Goal: Task Accomplishment & Management: Manage account settings

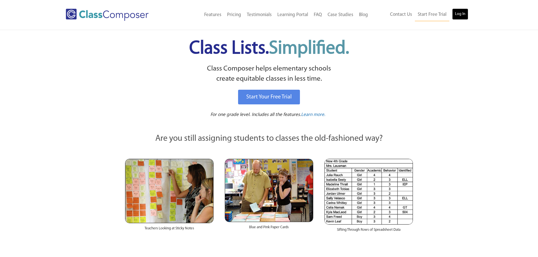
click at [458, 13] on link "Log In" at bounding box center [460, 13] width 16 height 11
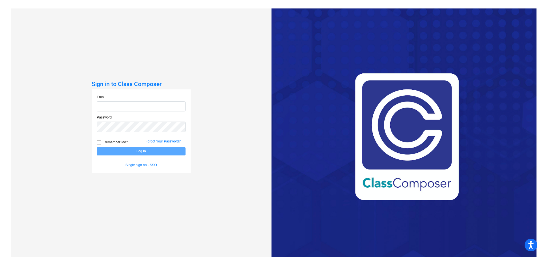
type input "[EMAIL_ADDRESS][DOMAIN_NAME]"
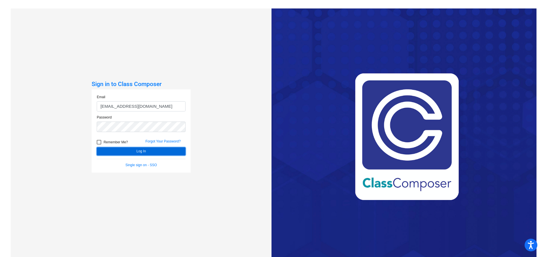
click at [142, 149] on button "Log In" at bounding box center [141, 152] width 89 height 8
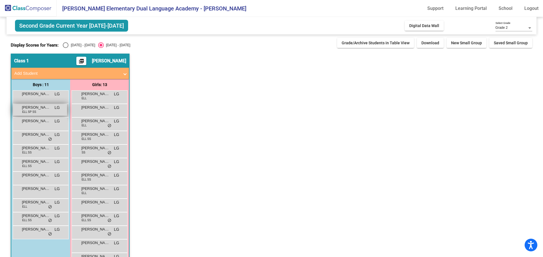
click at [42, 110] on span "[PERSON_NAME] [PERSON_NAME]" at bounding box center [36, 108] width 28 height 6
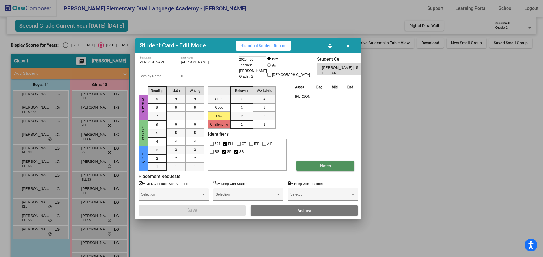
click at [317, 161] on button "Notes" at bounding box center [325, 166] width 58 height 10
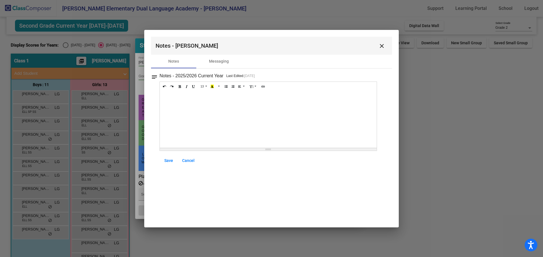
click at [192, 161] on span "Cancel" at bounding box center [188, 161] width 12 height 5
click at [191, 163] on span "Cancel" at bounding box center [188, 161] width 12 height 5
click at [382, 45] on mat-icon "close" at bounding box center [381, 46] width 7 height 7
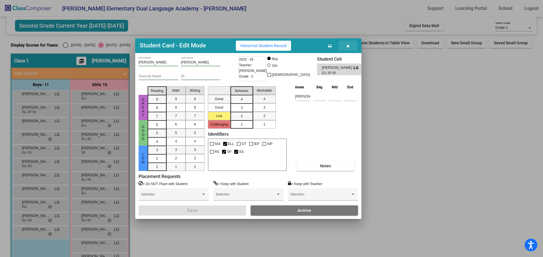
click at [347, 45] on icon "button" at bounding box center [347, 46] width 3 height 4
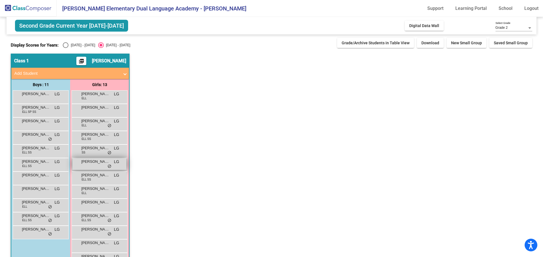
click at [92, 162] on span "[PERSON_NAME]" at bounding box center [95, 162] width 28 height 6
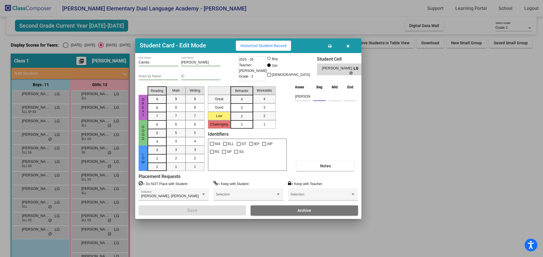
click at [321, 97] on input at bounding box center [319, 96] width 13 height 8
click at [322, 166] on span "Notes" at bounding box center [325, 166] width 11 height 5
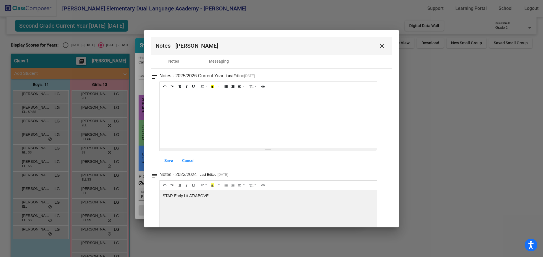
click at [380, 42] on button "close" at bounding box center [381, 45] width 11 height 11
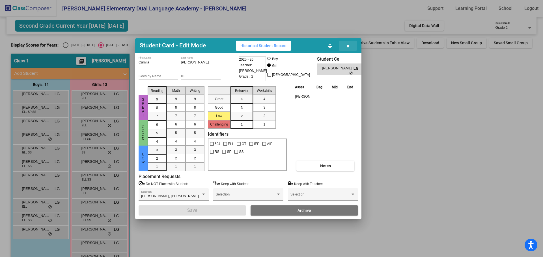
click at [346, 46] on icon "button" at bounding box center [347, 46] width 3 height 4
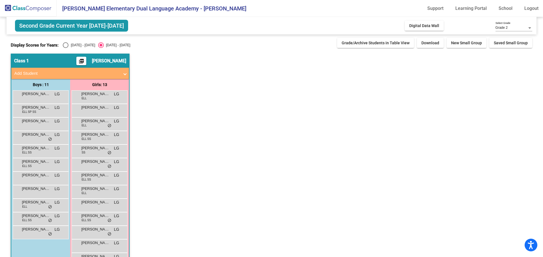
scroll to position [18, 0]
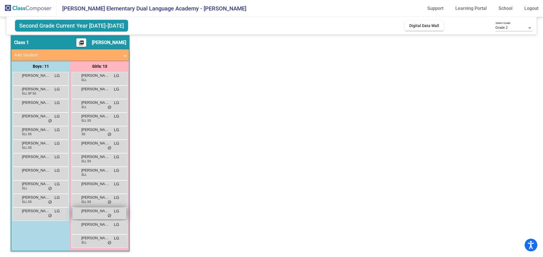
click at [98, 218] on div "[PERSON_NAME] Salmon LG lock do_not_disturb_alt" at bounding box center [99, 214] width 54 height 12
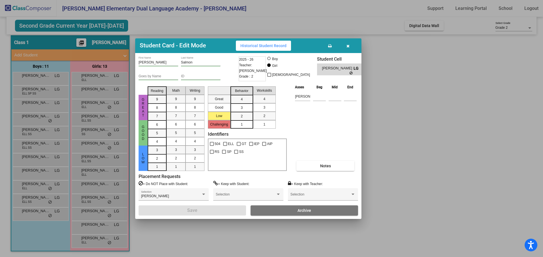
click at [350, 45] on button "button" at bounding box center [348, 46] width 18 height 10
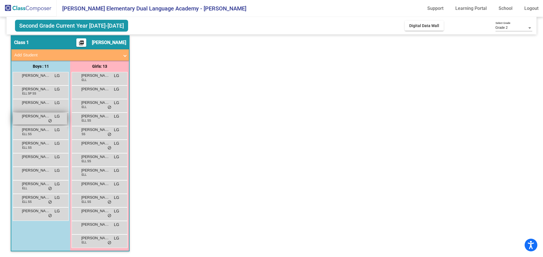
click at [36, 119] on span "[PERSON_NAME] ([PERSON_NAME]) [PERSON_NAME]" at bounding box center [36, 117] width 28 height 6
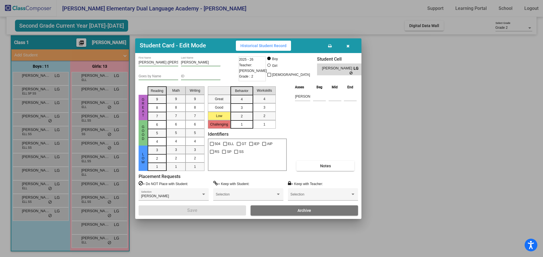
click at [347, 43] on button "button" at bounding box center [348, 46] width 18 height 10
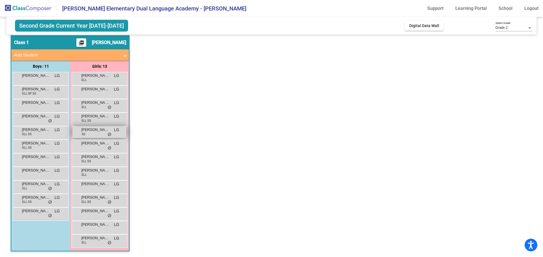
click at [92, 131] on span "[PERSON_NAME]" at bounding box center [95, 130] width 28 height 6
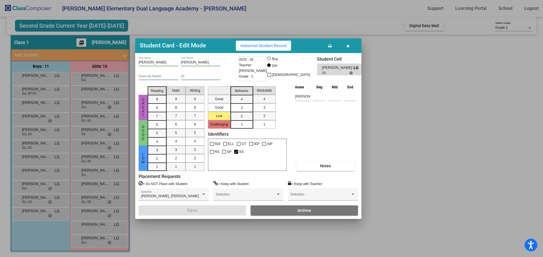
click at [348, 44] on icon "button" at bounding box center [347, 46] width 3 height 4
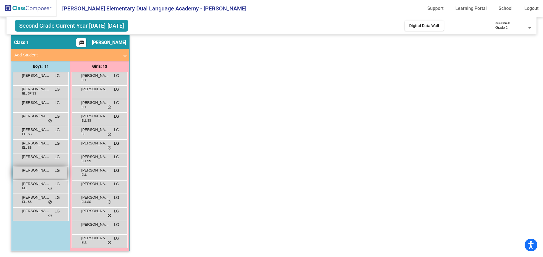
click at [41, 172] on span "[PERSON_NAME]" at bounding box center [36, 171] width 28 height 6
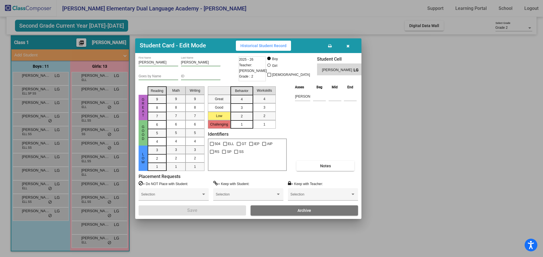
click at [345, 41] on button "button" at bounding box center [348, 46] width 18 height 10
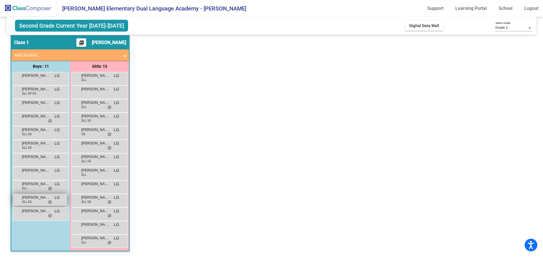
click at [44, 199] on span "[PERSON_NAME]" at bounding box center [36, 198] width 28 height 6
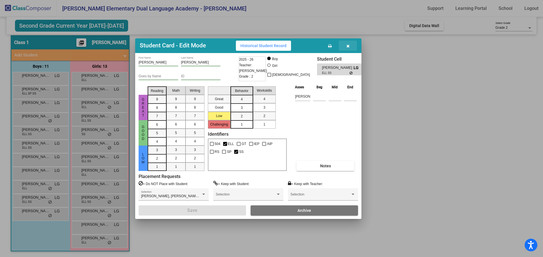
click at [348, 46] on icon "button" at bounding box center [347, 46] width 3 height 4
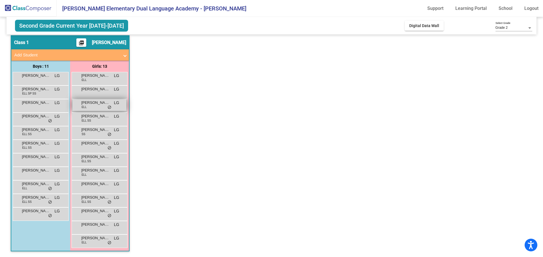
click at [105, 106] on div "[PERSON_NAME] ELL LG lock do_not_disturb_alt" at bounding box center [99, 105] width 54 height 12
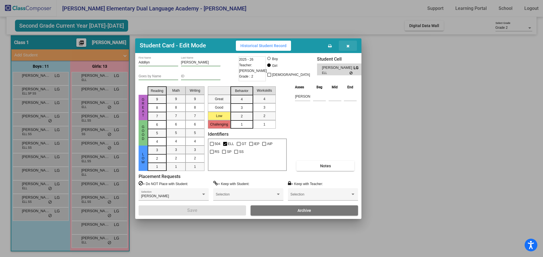
click at [347, 46] on icon "button" at bounding box center [347, 46] width 3 height 4
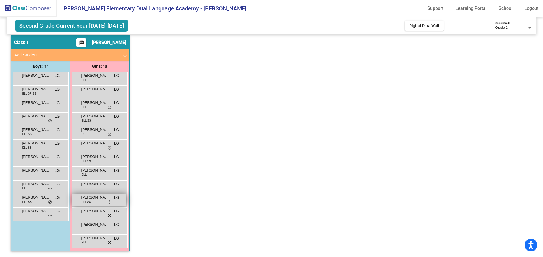
click at [93, 202] on div "[PERSON_NAME] ELL SS LG lock do_not_disturb_alt" at bounding box center [99, 200] width 54 height 12
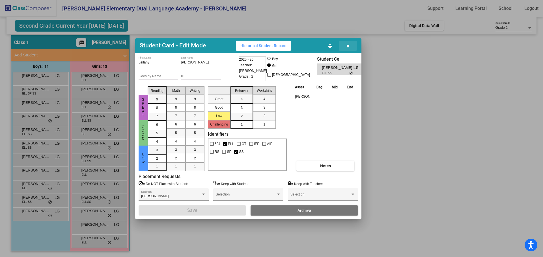
click at [348, 45] on icon "button" at bounding box center [347, 46] width 3 height 4
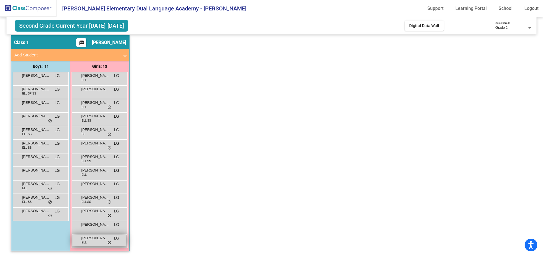
click at [109, 240] on span "[PERSON_NAME]" at bounding box center [95, 239] width 28 height 6
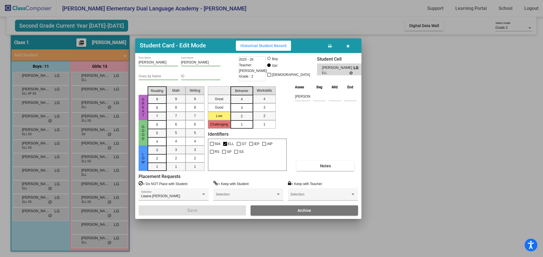
click at [348, 44] on icon "button" at bounding box center [347, 46] width 3 height 4
